Goal: Task Accomplishment & Management: Use online tool/utility

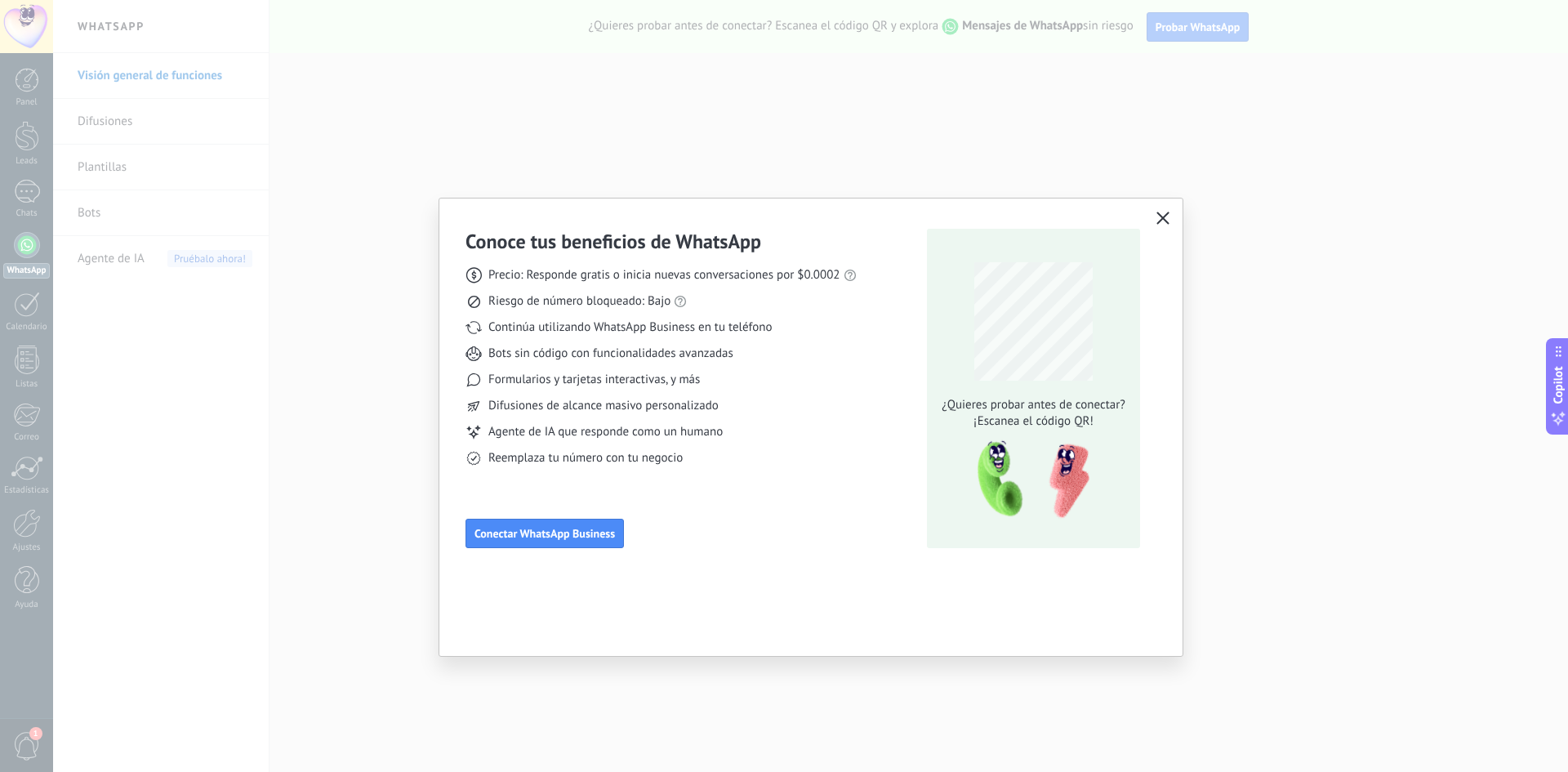
click at [1170, 216] on button "button" at bounding box center [1163, 219] width 21 height 23
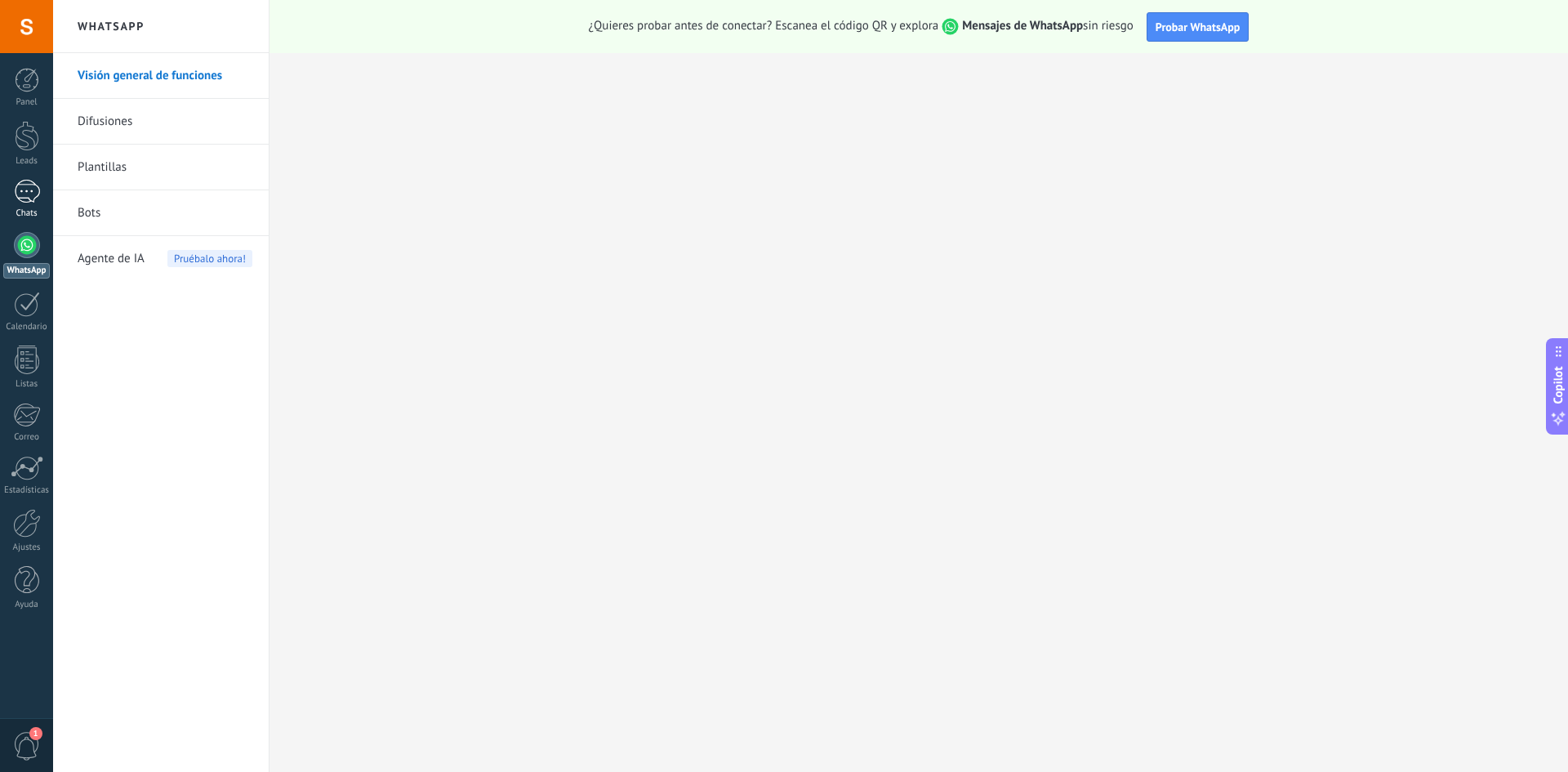
click at [22, 195] on div at bounding box center [27, 192] width 26 height 24
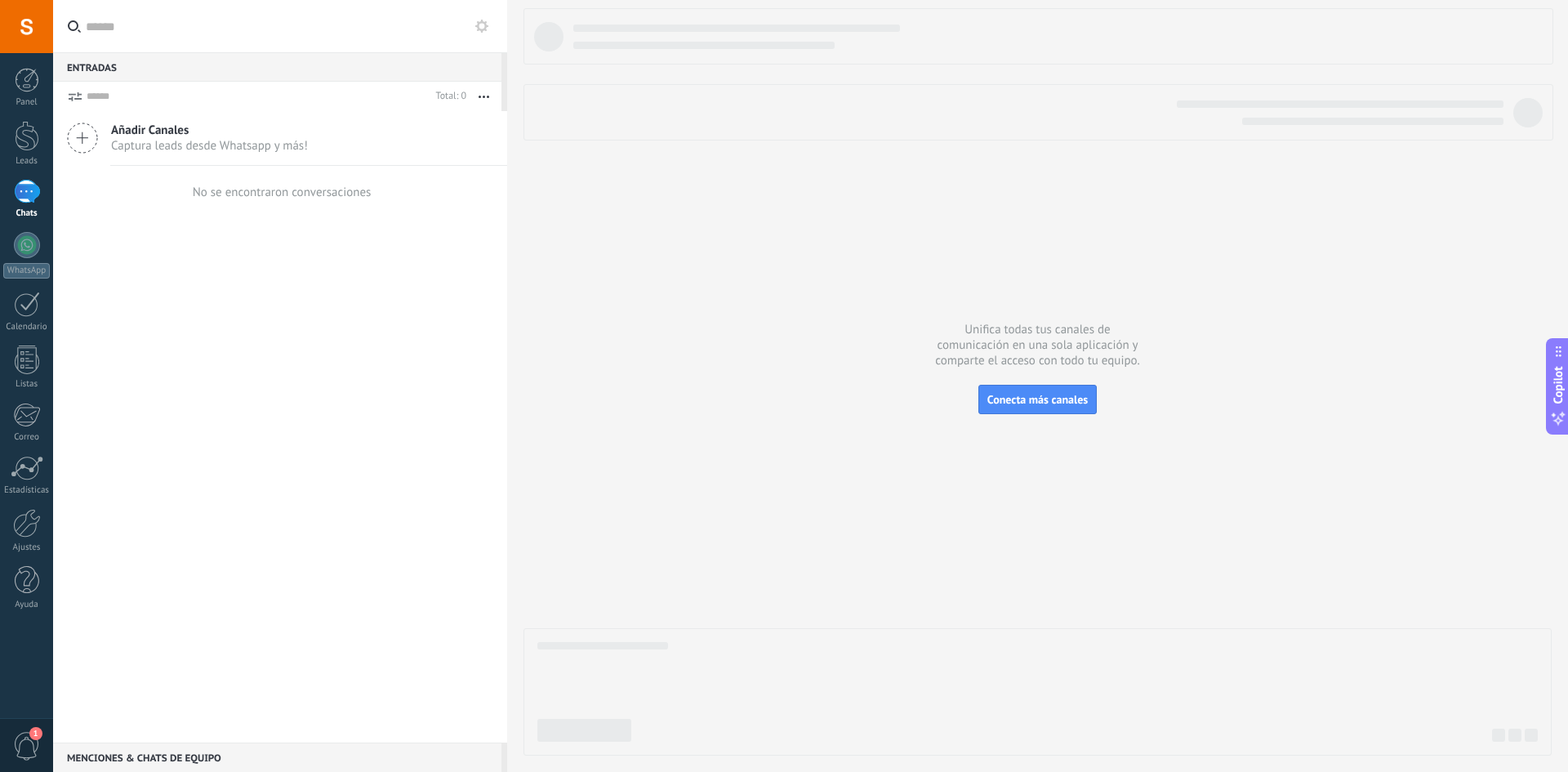
click at [177, 142] on span "Captura leads desde Whatsapp y más!" at bounding box center [209, 146] width 197 height 16
click at [83, 142] on icon at bounding box center [82, 138] width 31 height 31
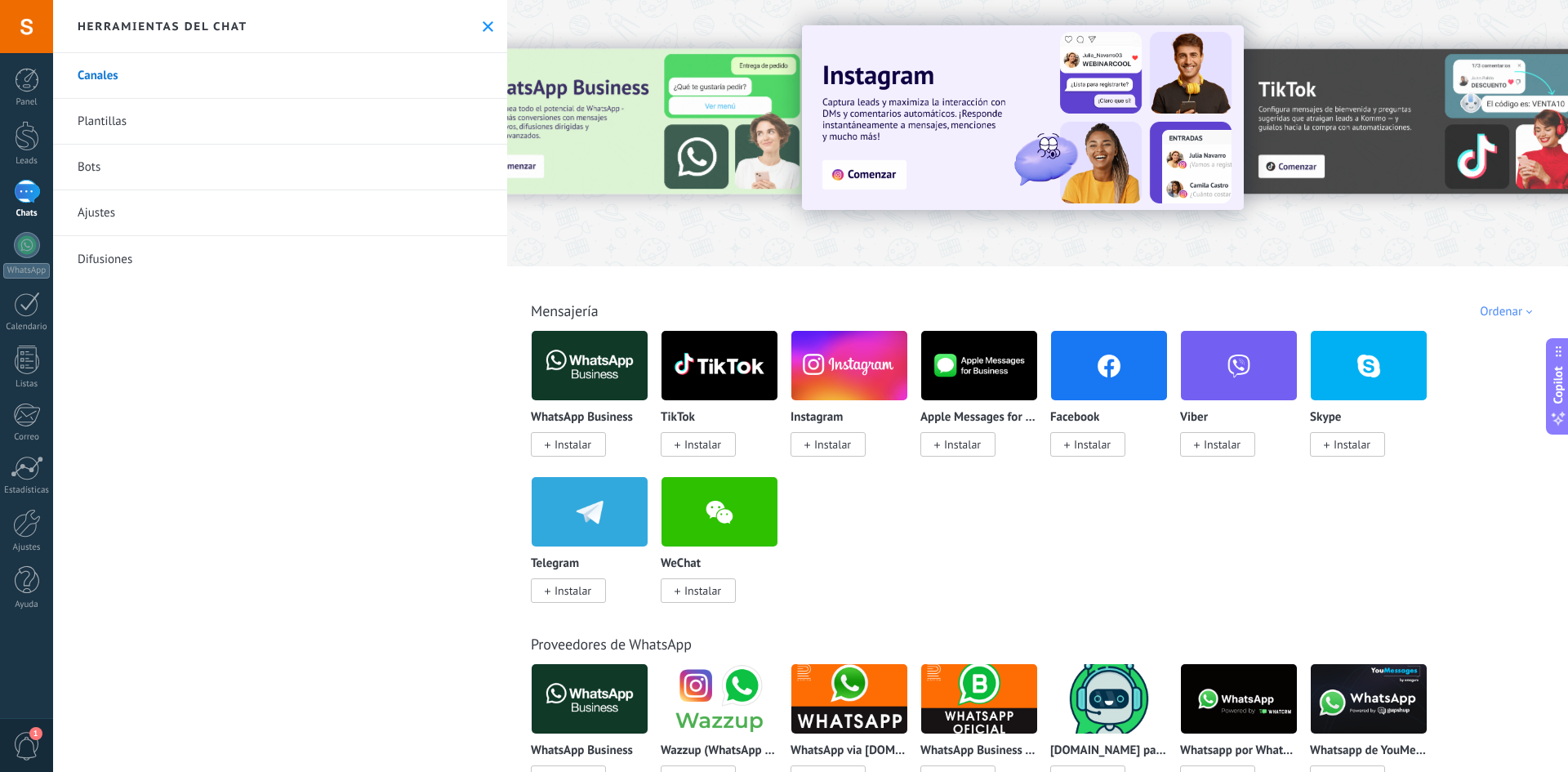
click at [593, 440] on span "Instalar" at bounding box center [568, 444] width 75 height 25
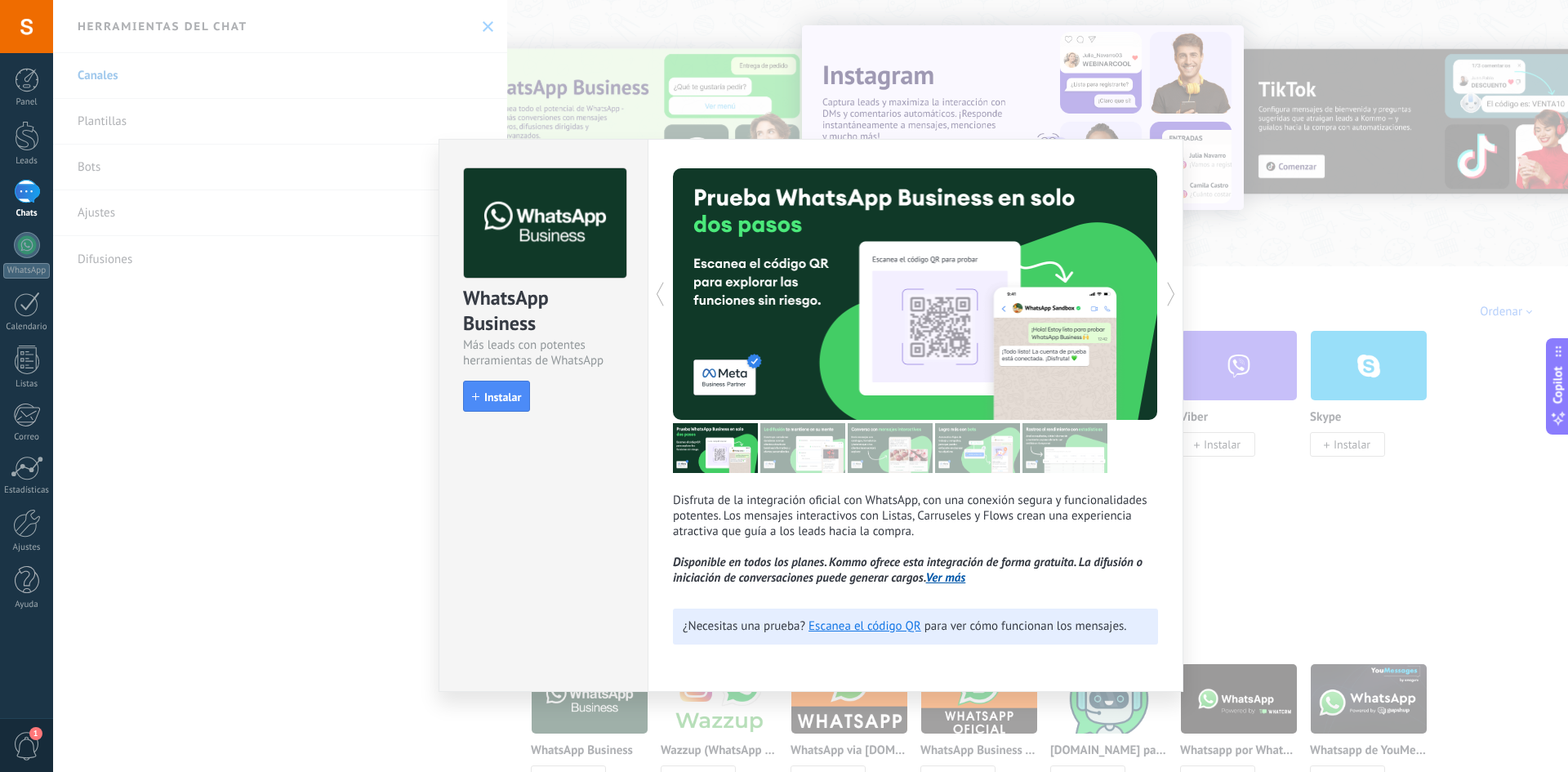
scroll to position [327, 0]
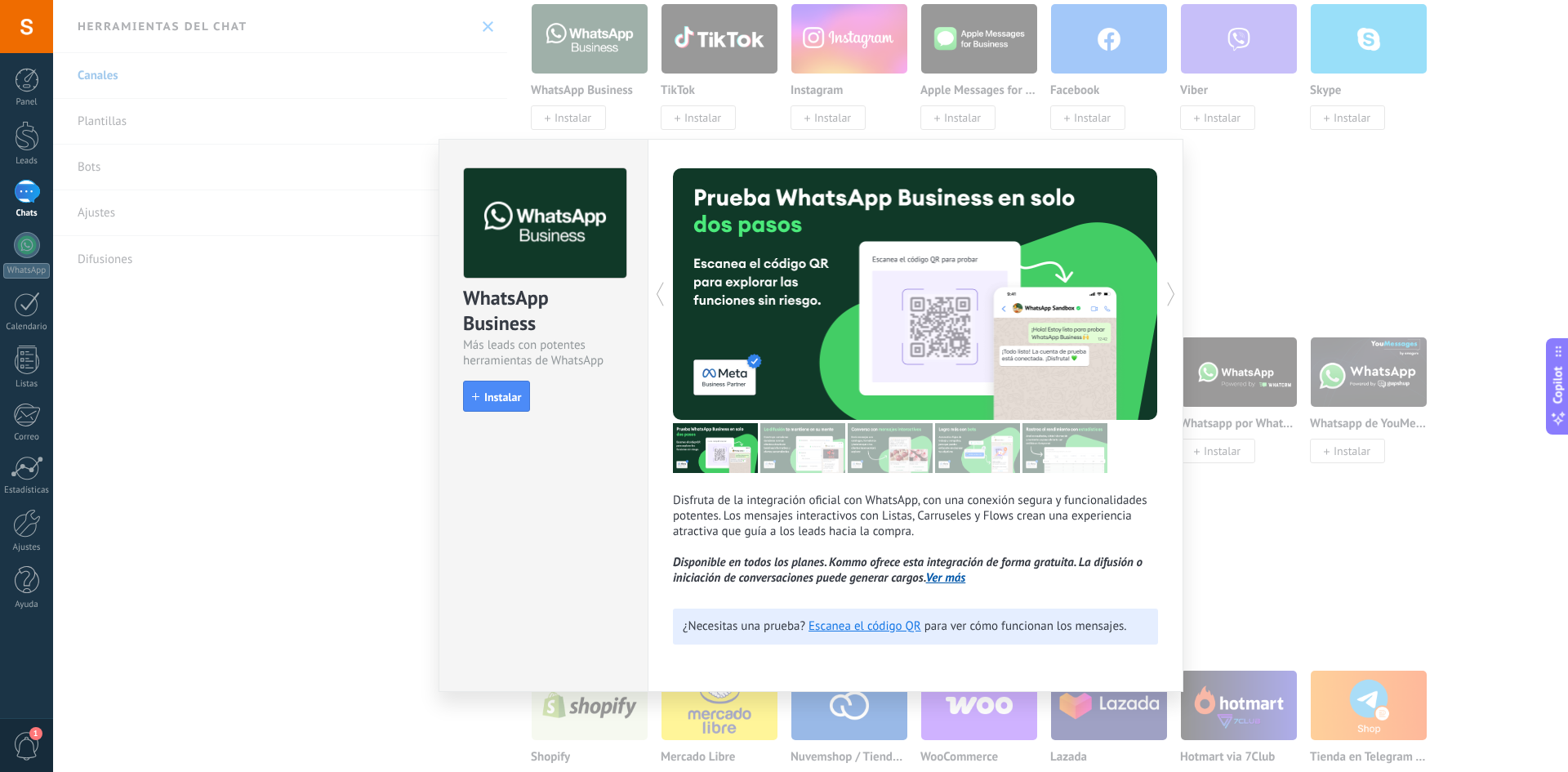
click at [1241, 187] on div "WhatsApp Business Más leads con potentes herramientas de WhatsApp install Insta…" at bounding box center [810, 386] width 1515 height 772
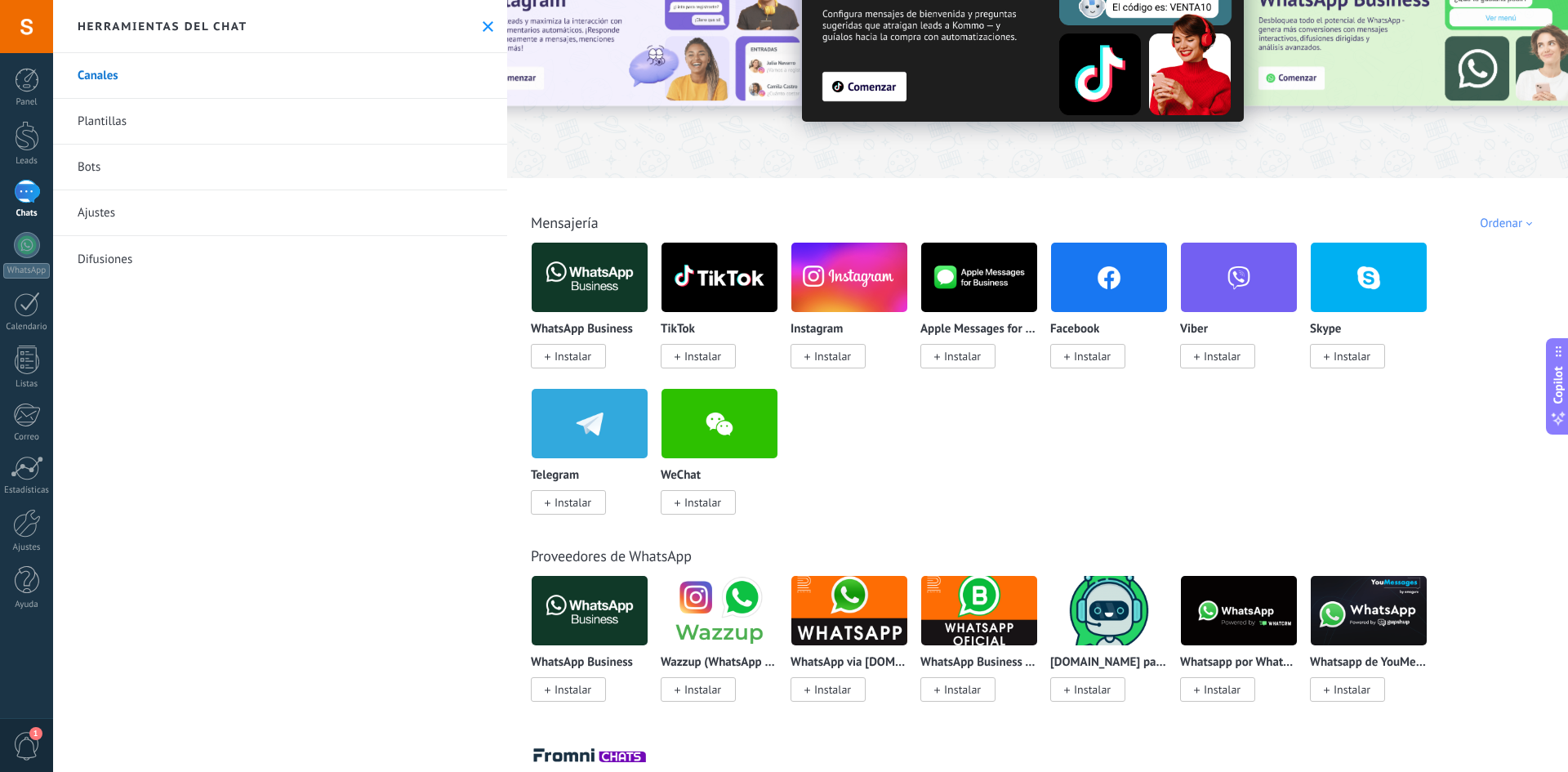
scroll to position [246, 0]
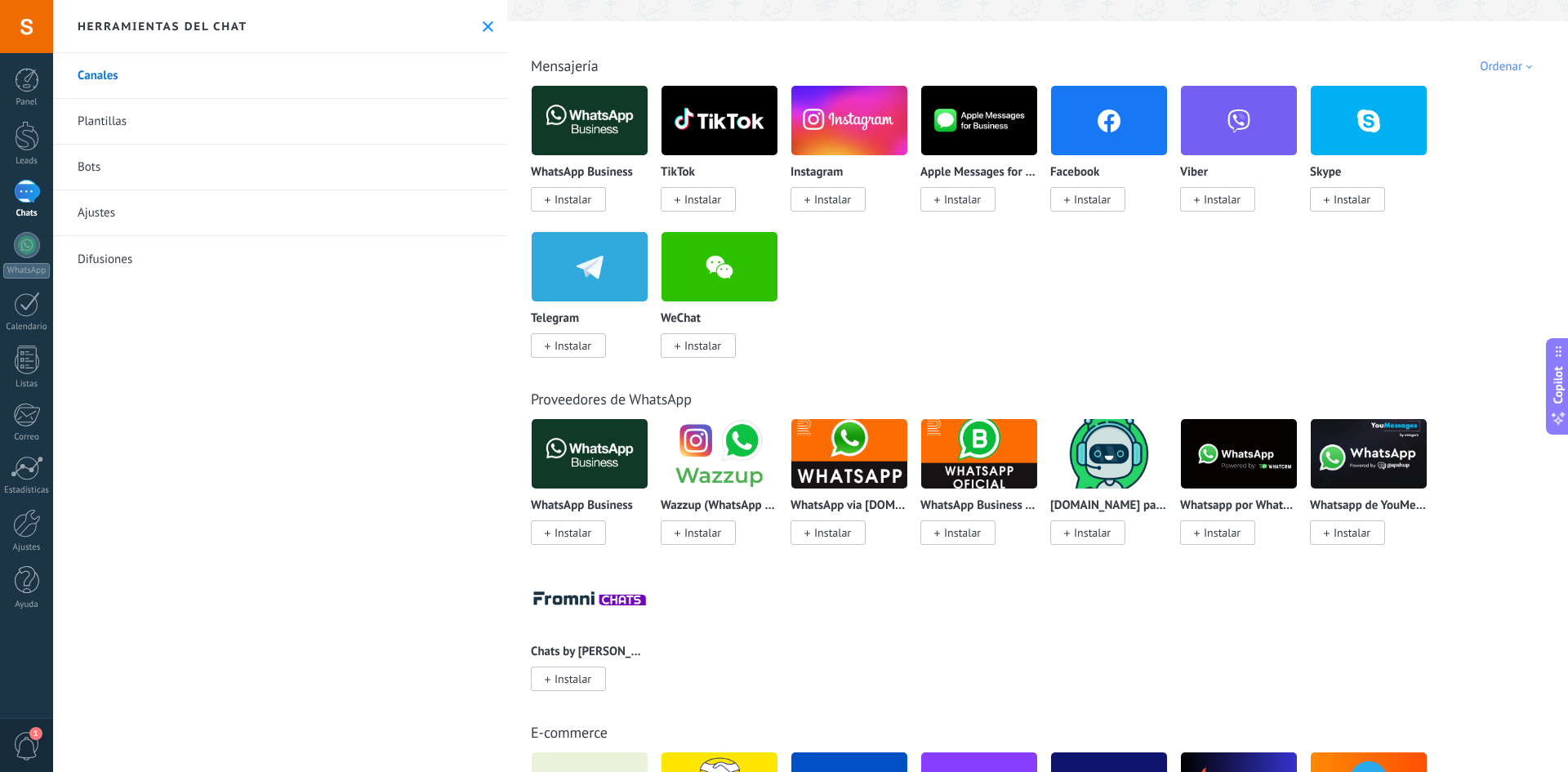
click at [583, 535] on span "Instalar" at bounding box center [573, 532] width 37 height 15
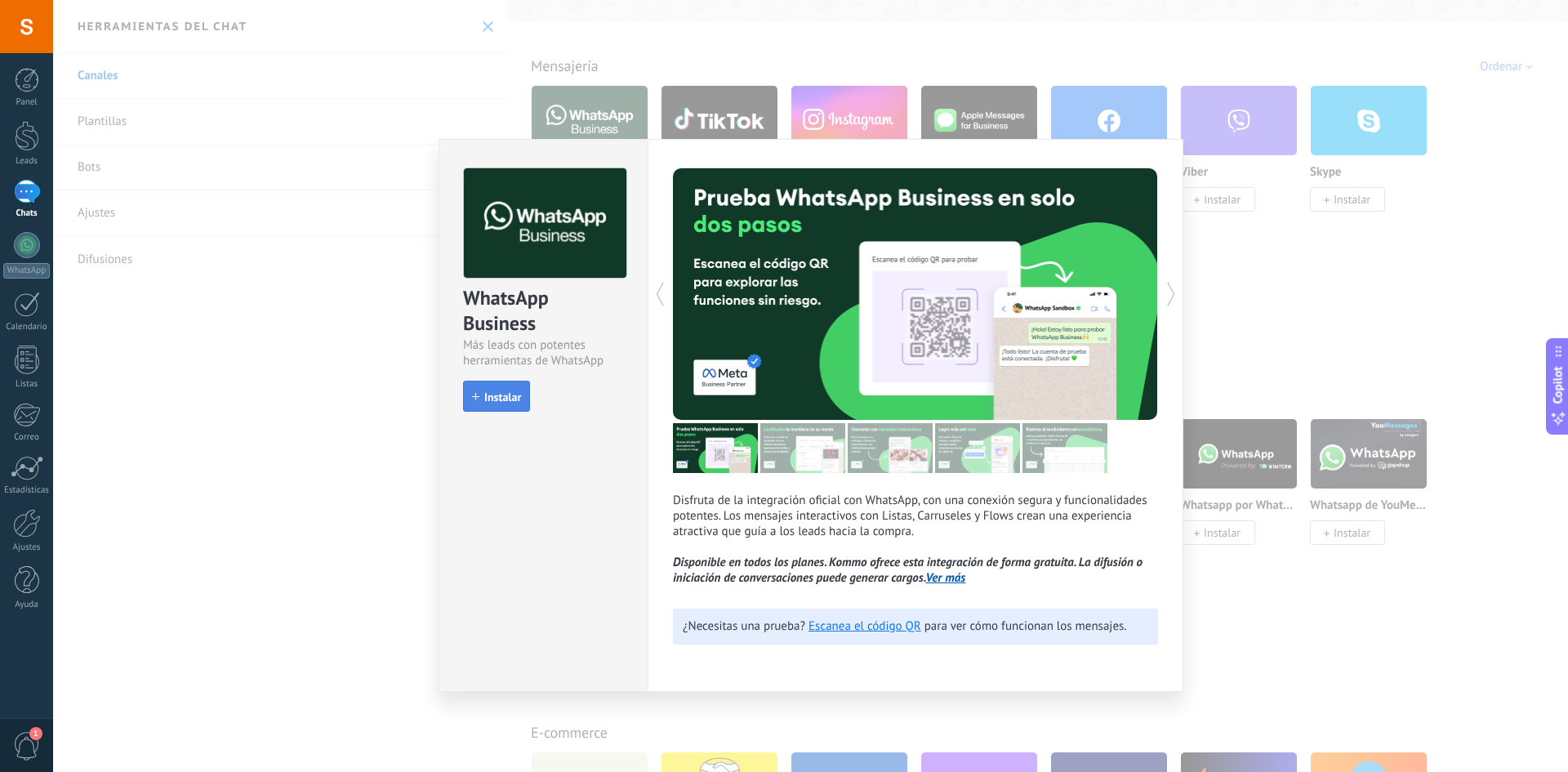
click at [499, 399] on span "Instalar" at bounding box center [502, 396] width 37 height 11
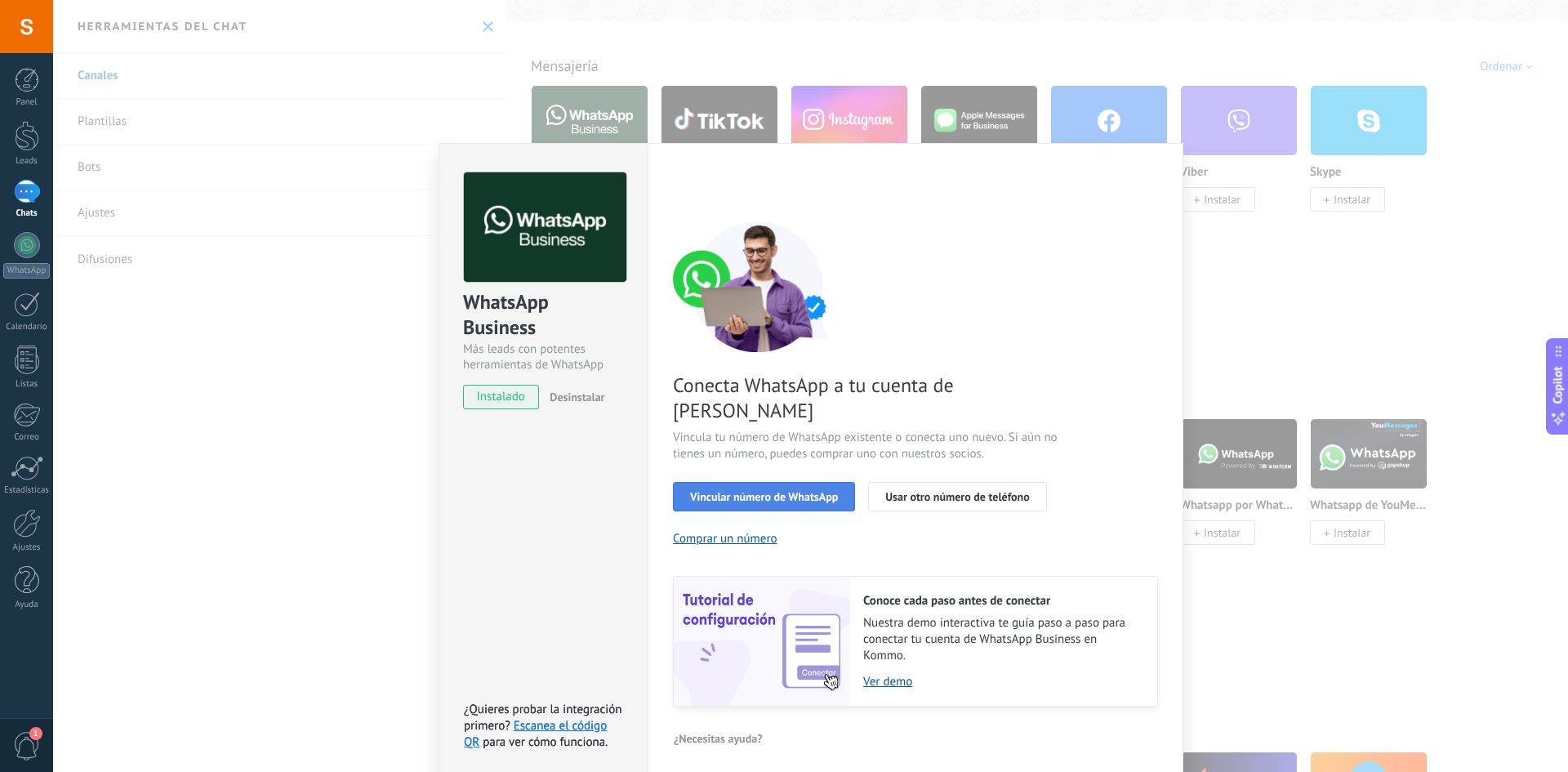
click at [794, 491] on span "Vincular número de WhatsApp" at bounding box center [765, 496] width 148 height 11
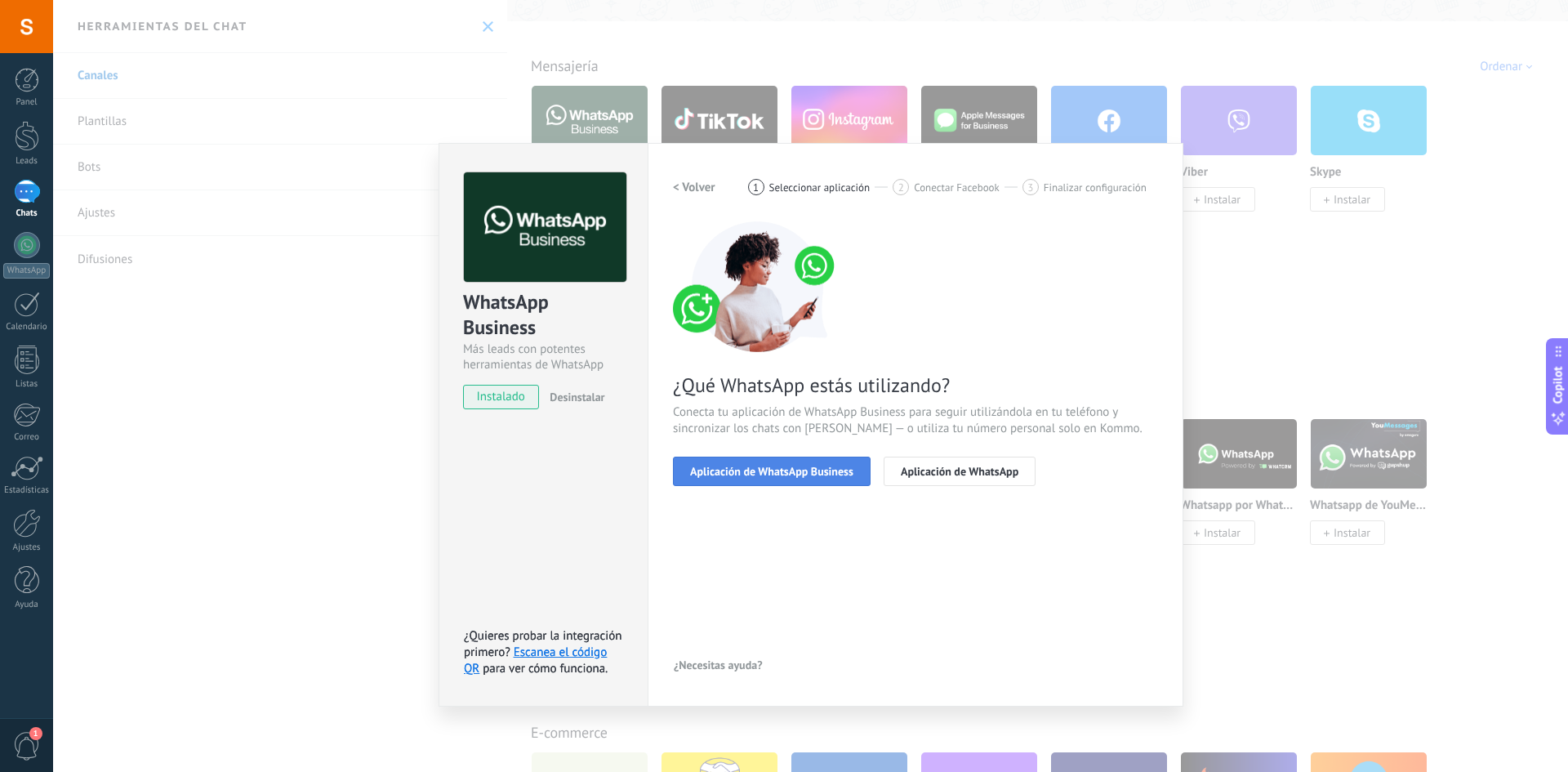
click at [768, 475] on span "Aplicación de WhatsApp Business" at bounding box center [773, 470] width 164 height 11
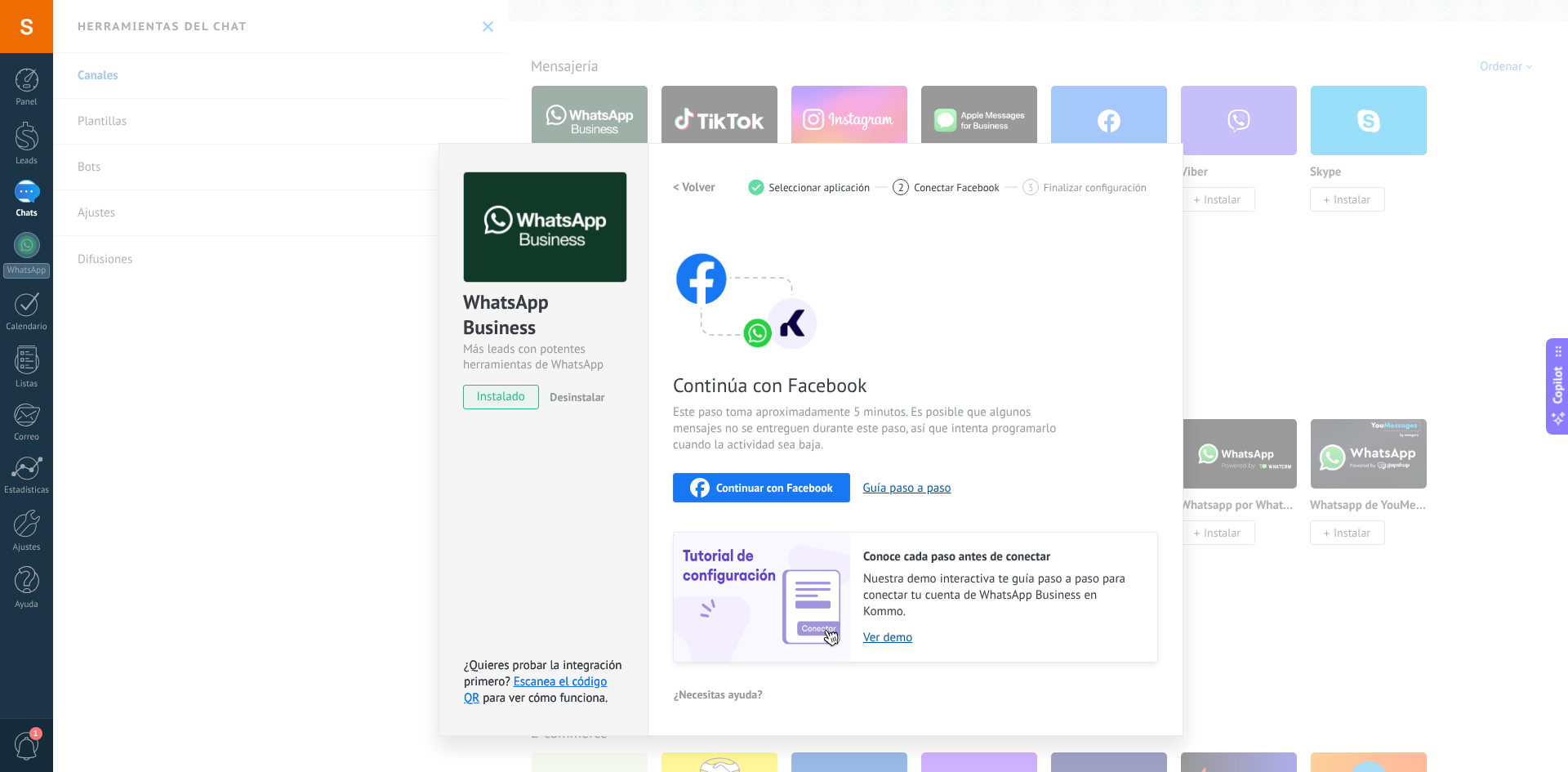
click at [771, 495] on div "Continuar con Facebook" at bounding box center [762, 488] width 143 height 20
